Goal: Information Seeking & Learning: Learn about a topic

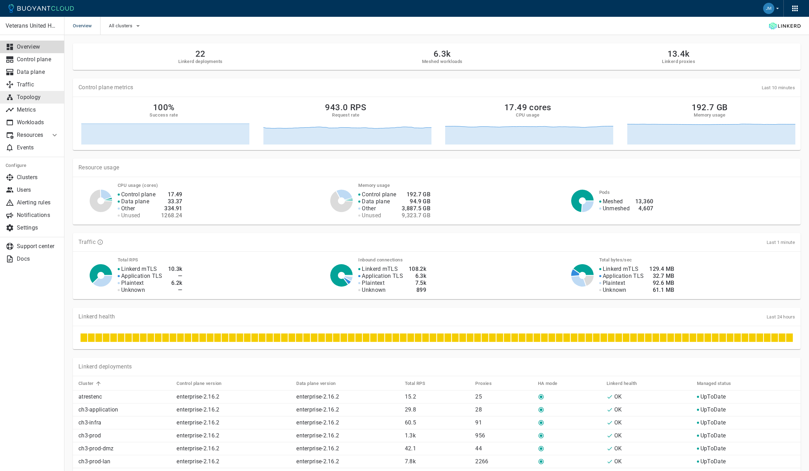
click at [34, 97] on p "Topology" at bounding box center [38, 97] width 42 height 7
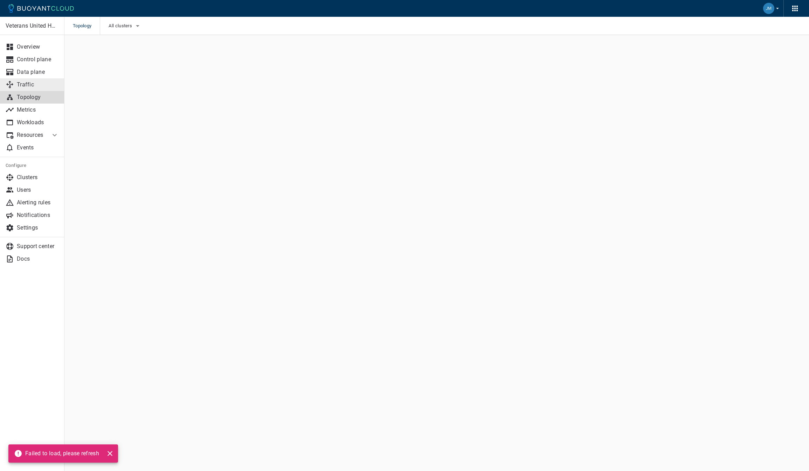
click at [26, 84] on p "Traffic" at bounding box center [38, 84] width 42 height 7
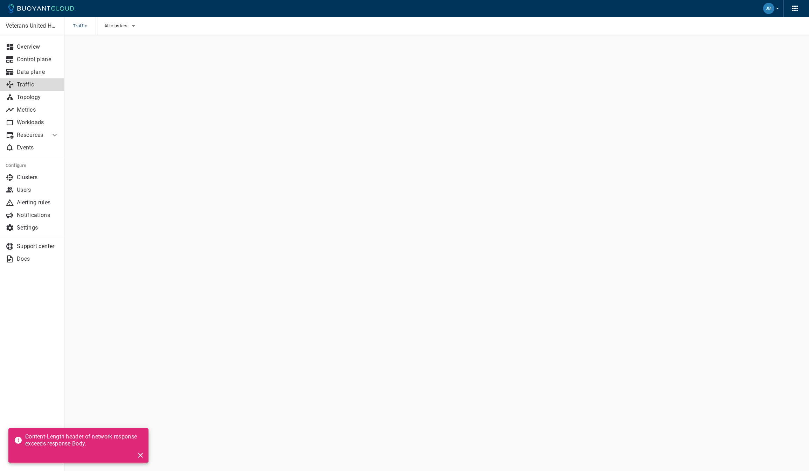
click at [141, 457] on icon "close" at bounding box center [140, 455] width 8 height 8
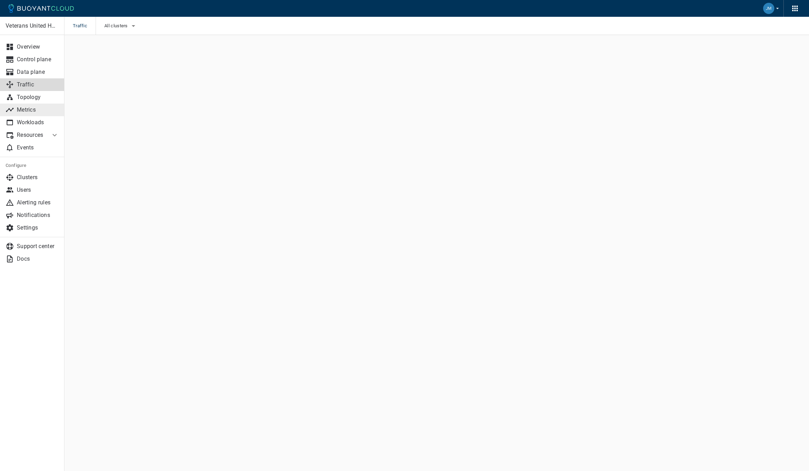
click at [25, 113] on link "Metrics" at bounding box center [32, 110] width 64 height 13
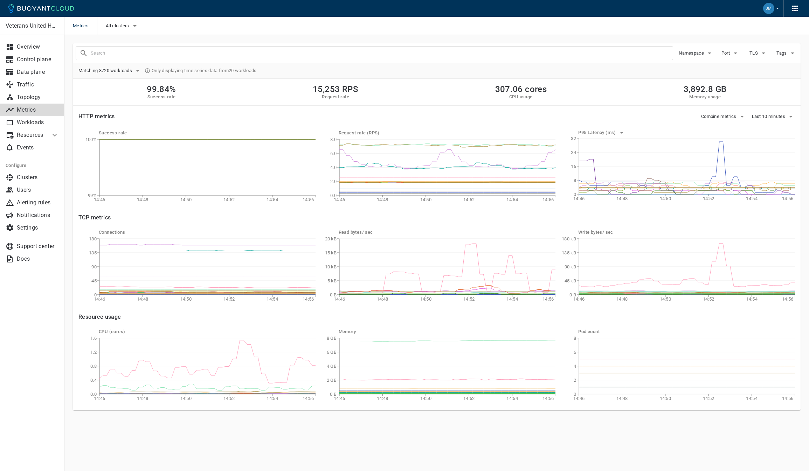
click at [99, 121] on div "Success rate 14:46 14:48 14:50 14:52 14:54 14:56 99% 100% Request rate (RPS) 14…" at bounding box center [430, 162] width 727 height 87
click at [138, 73] on icon "button" at bounding box center [137, 71] width 8 height 8
click at [709, 55] on icon "button" at bounding box center [709, 53] width 8 height 8
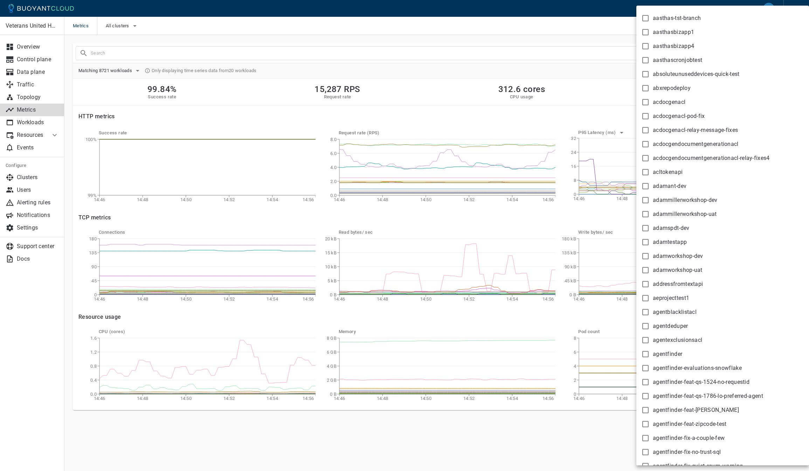
click at [559, 30] on div at bounding box center [404, 235] width 809 height 471
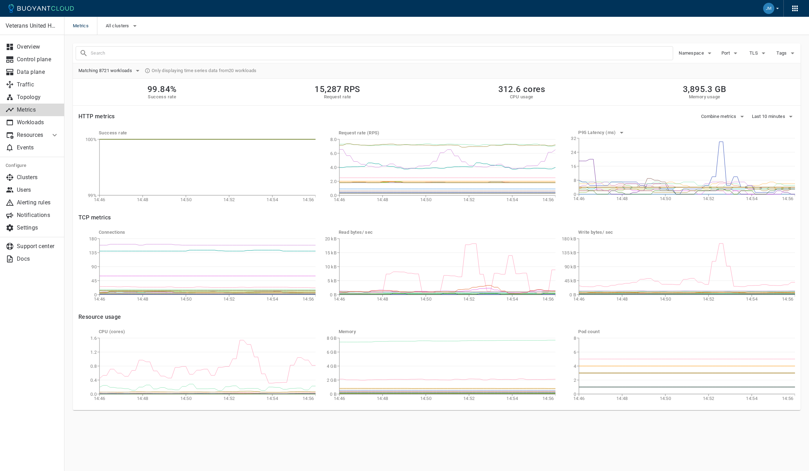
click at [88, 30] on span "Metrics" at bounding box center [85, 26] width 24 height 18
click at [138, 22] on icon "button" at bounding box center [135, 26] width 8 height 8
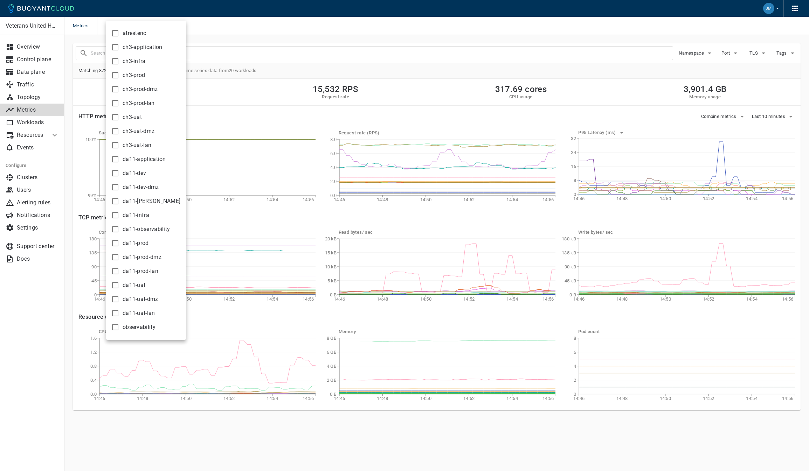
click at [116, 317] on input "da11-uat-lan" at bounding box center [115, 313] width 8 height 8
checkbox input "true"
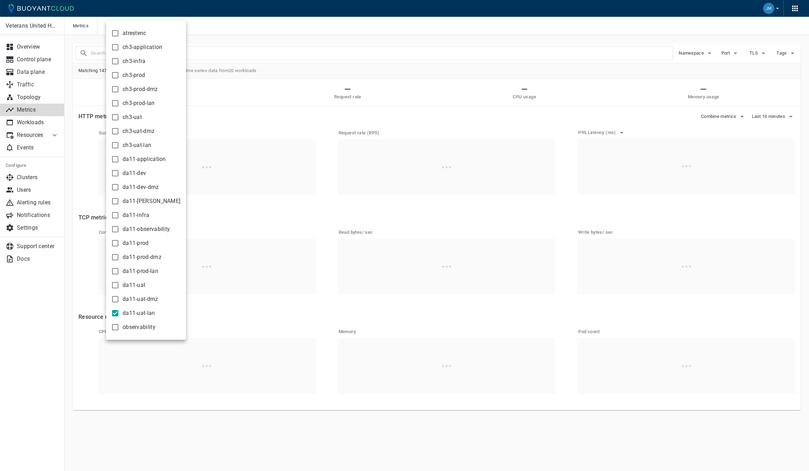
click at [275, 31] on div at bounding box center [404, 235] width 809 height 471
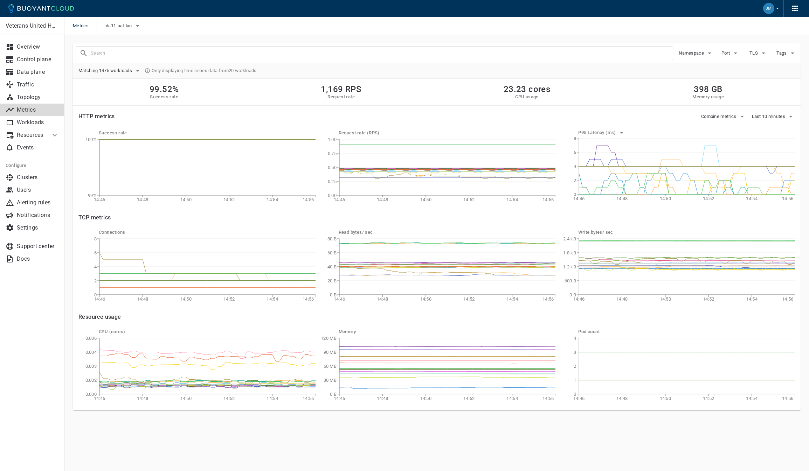
click at [150, 70] on icon at bounding box center [148, 71] width 6 height 6
click at [152, 53] on input "text" at bounding box center [382, 53] width 582 height 10
